Goal: Navigation & Orientation: Find specific page/section

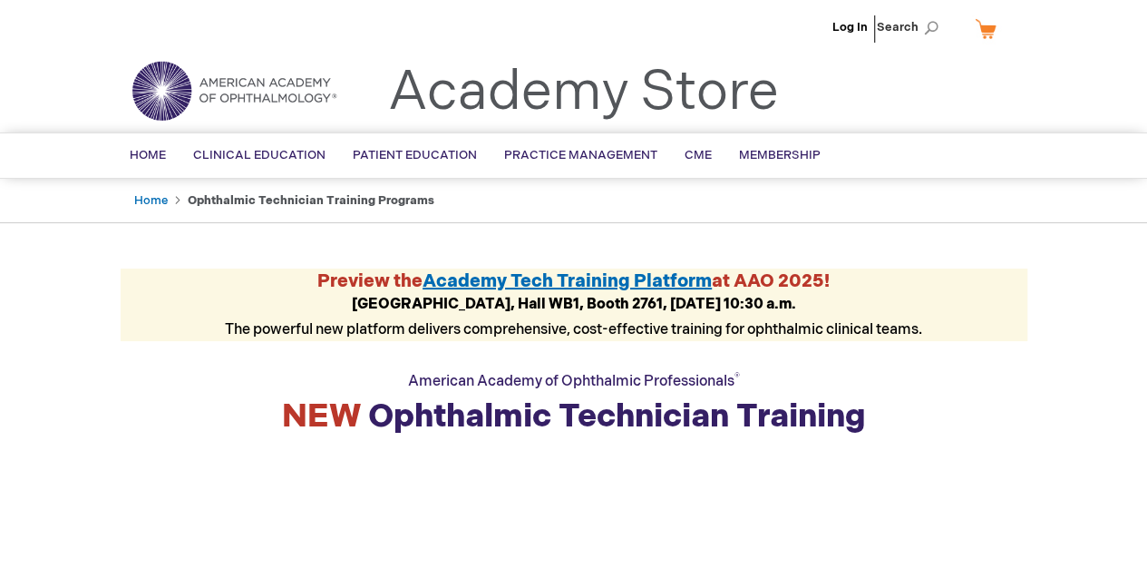
click at [289, 154] on span "Clinical Education" at bounding box center [259, 155] width 132 height 15
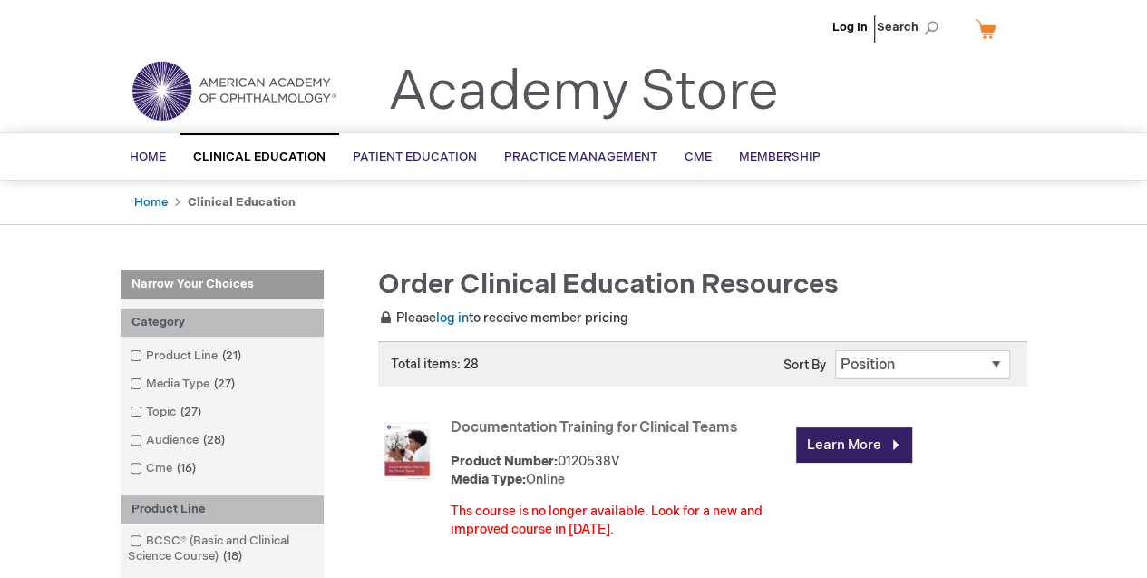
click at [153, 161] on span "Home" at bounding box center [148, 157] width 36 height 15
